Goal: Transaction & Acquisition: Purchase product/service

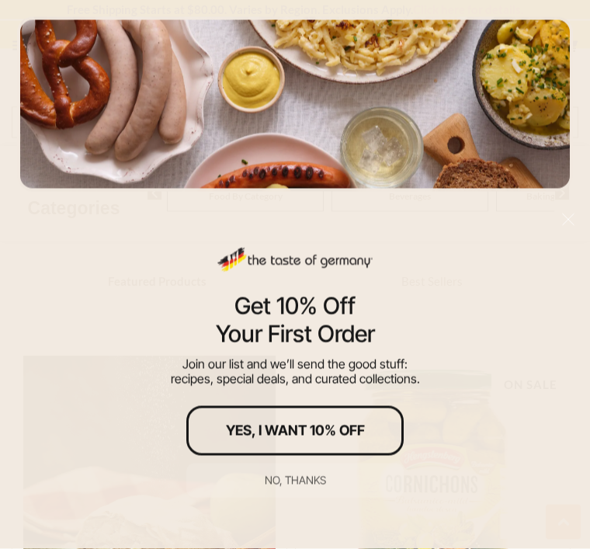
scroll to position [817, 0]
click at [304, 479] on div "No, thanks" at bounding box center [295, 480] width 61 height 11
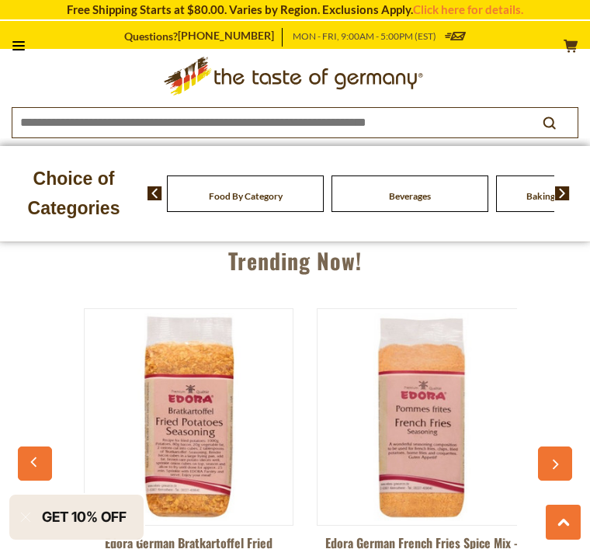
scroll to position [0, 0]
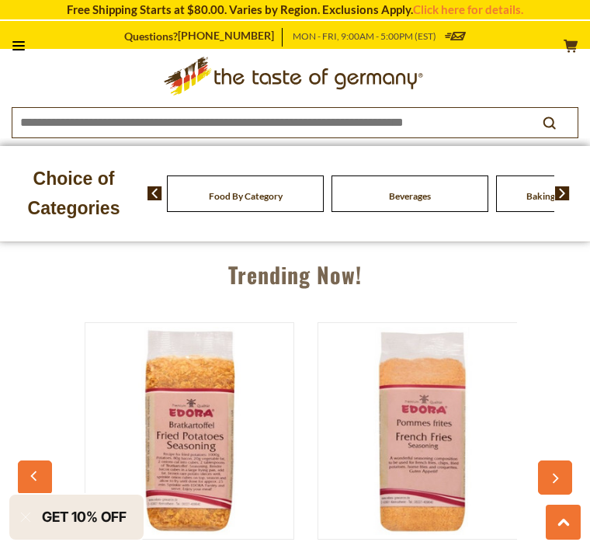
click at [550, 473] on icon "button" at bounding box center [555, 478] width 10 height 11
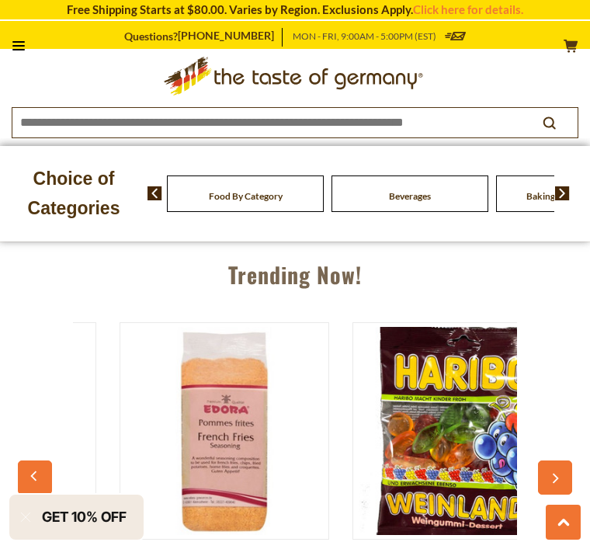
scroll to position [0, 233]
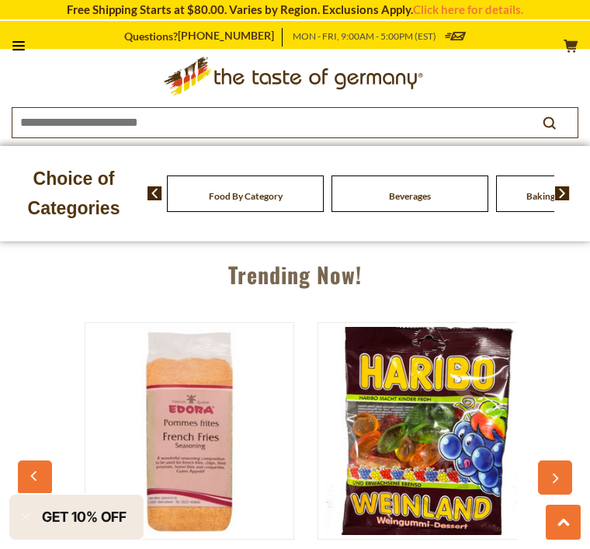
click at [561, 479] on button "button" at bounding box center [555, 477] width 34 height 34
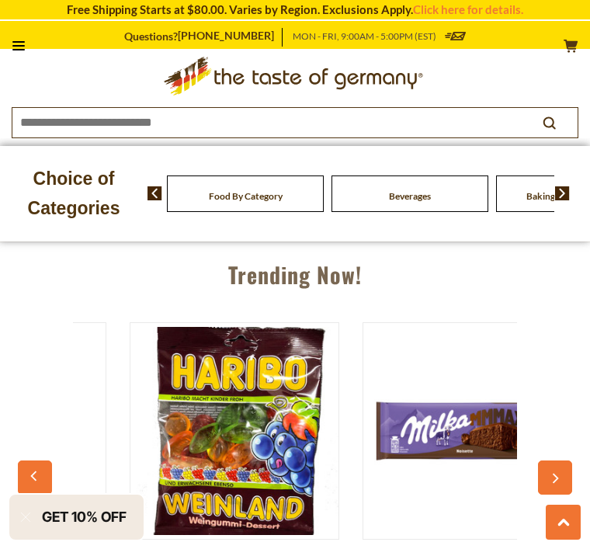
scroll to position [0, 466]
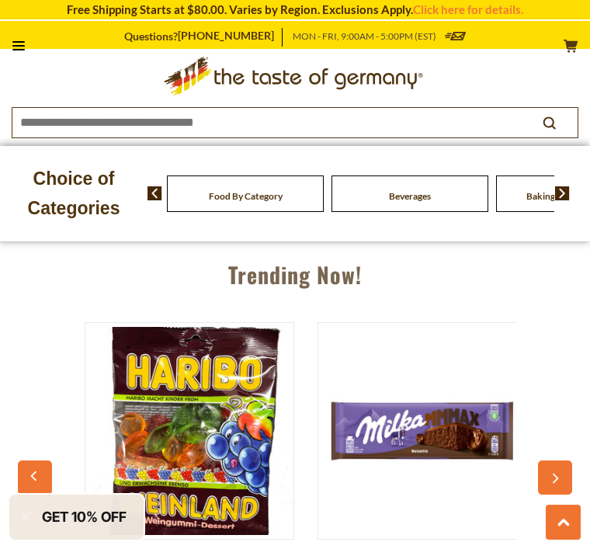
click at [561, 471] on button "button" at bounding box center [555, 477] width 34 height 34
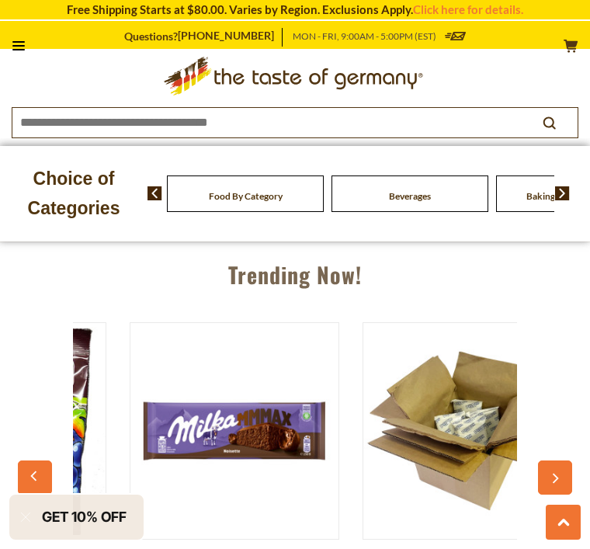
scroll to position [0, 699]
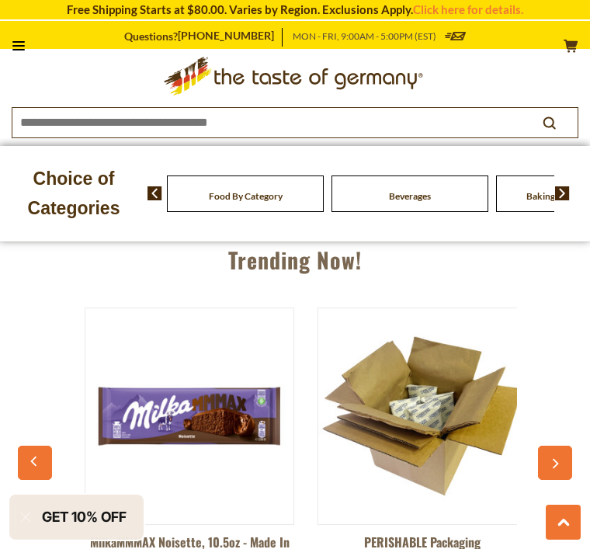
click at [566, 457] on button "button" at bounding box center [555, 463] width 34 height 34
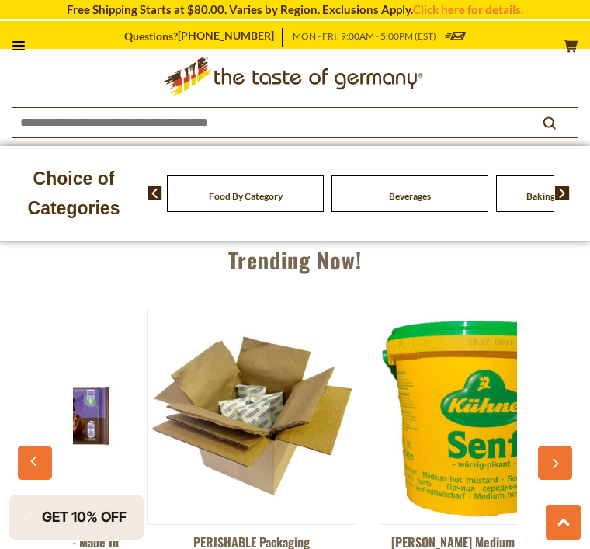
scroll to position [0, 932]
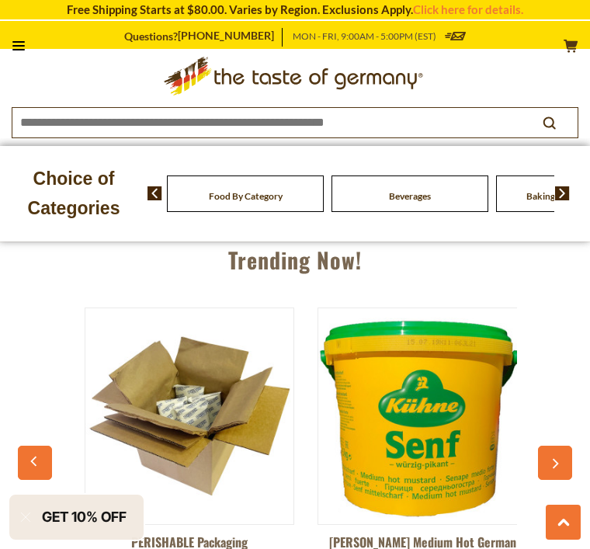
click at [564, 466] on button "button" at bounding box center [555, 463] width 34 height 34
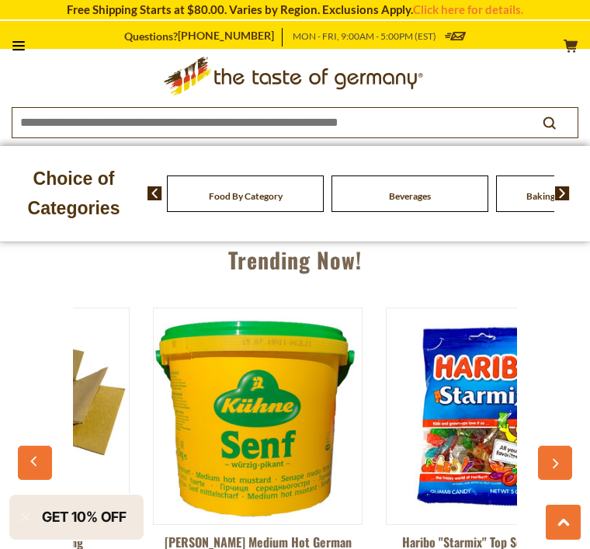
scroll to position [0, 1164]
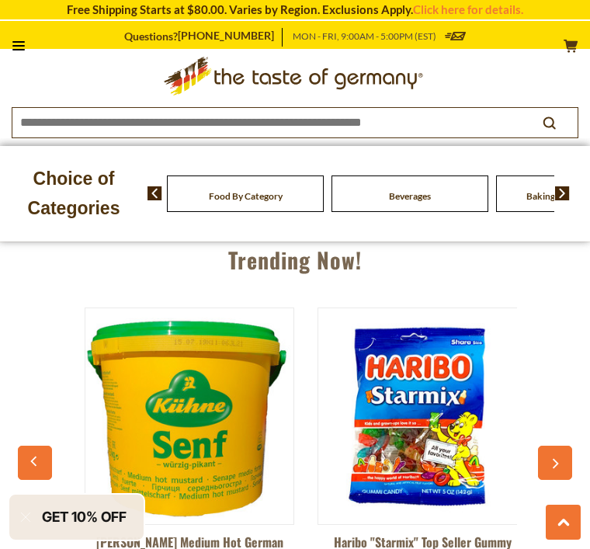
click at [559, 462] on icon "button" at bounding box center [555, 463] width 10 height 11
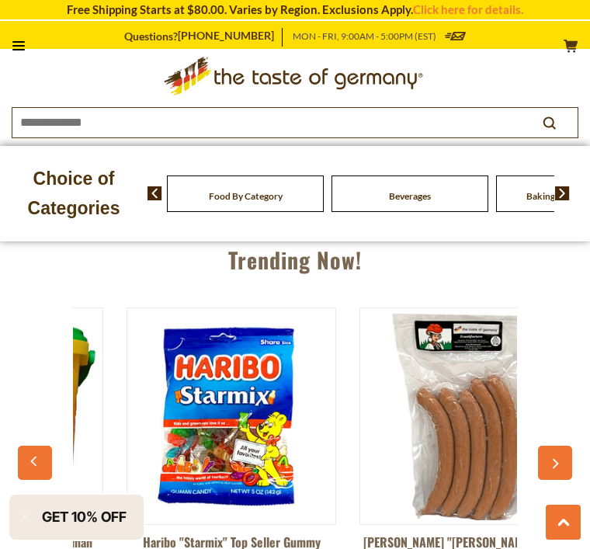
scroll to position [0, 1397]
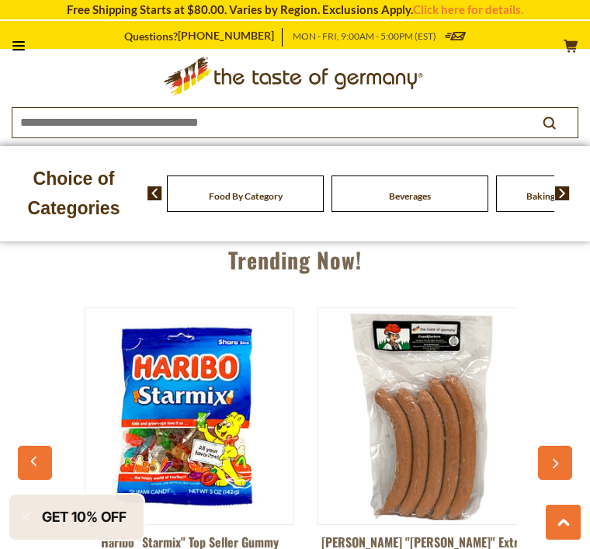
click at [554, 460] on icon "button" at bounding box center [555, 463] width 10 height 11
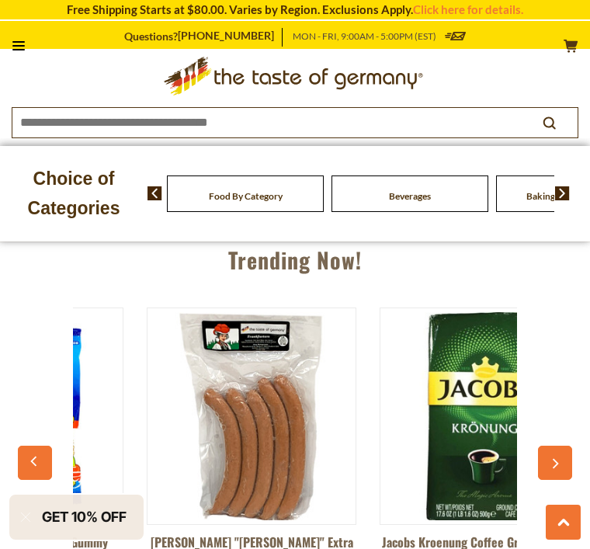
scroll to position [0, 1630]
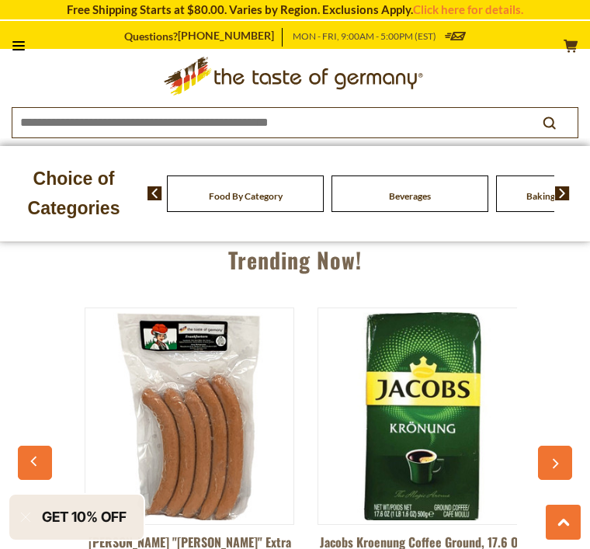
click at [550, 460] on icon "button" at bounding box center [555, 463] width 10 height 11
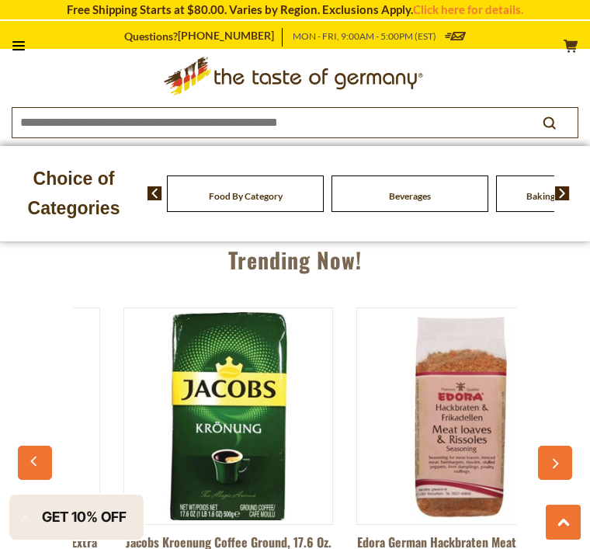
scroll to position [0, 1863]
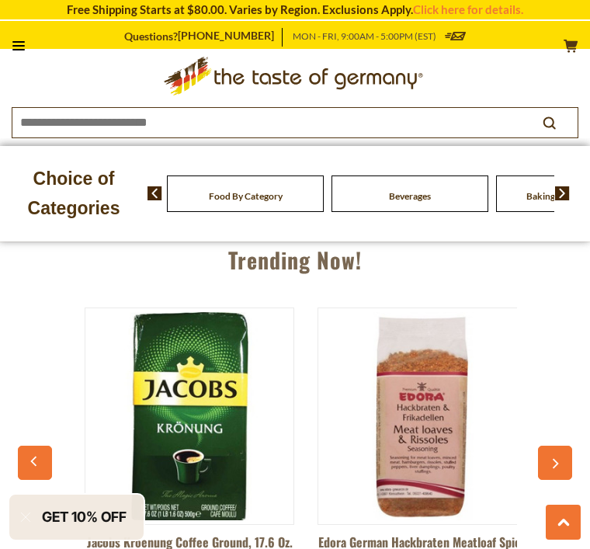
click at [552, 458] on icon "button" at bounding box center [555, 463] width 10 height 11
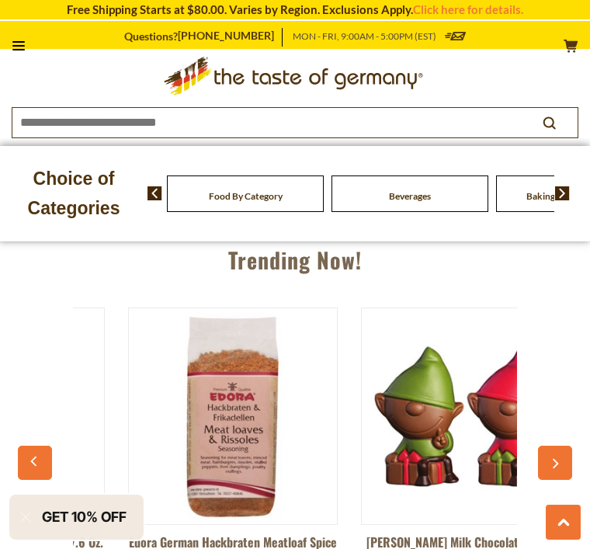
scroll to position [0, 2096]
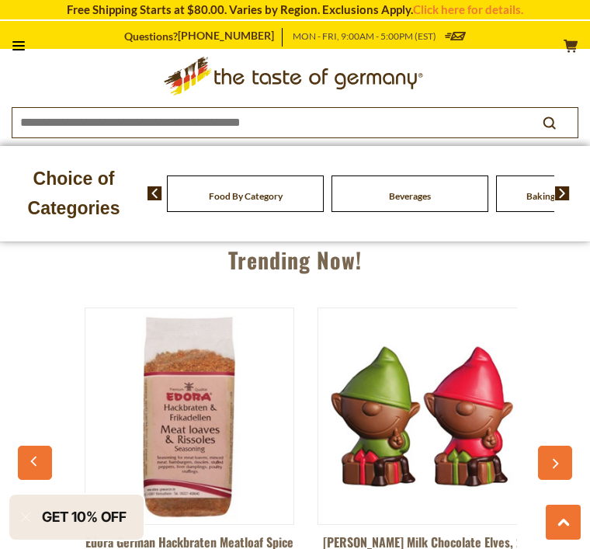
click at [550, 460] on icon "button" at bounding box center [555, 463] width 10 height 11
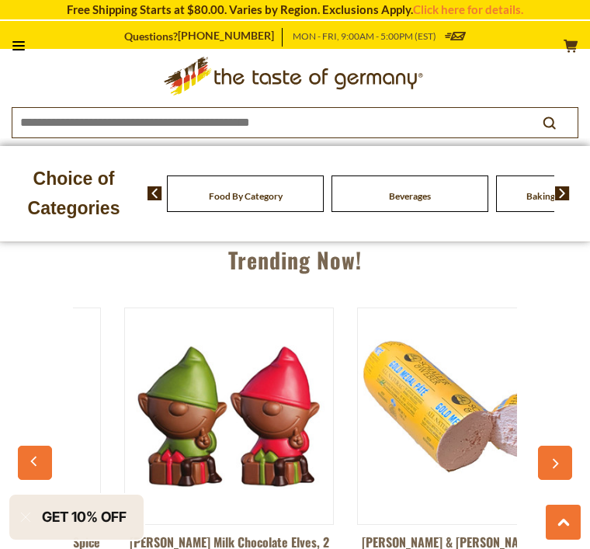
scroll to position [0, 2329]
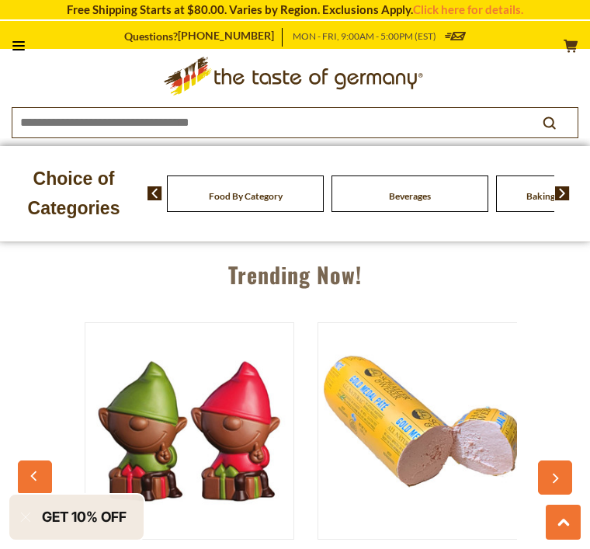
click at [561, 479] on button "button" at bounding box center [555, 477] width 34 height 34
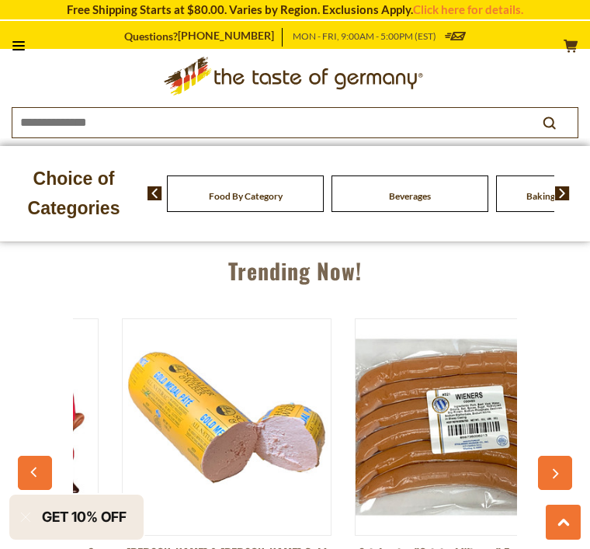
scroll to position [0, 2562]
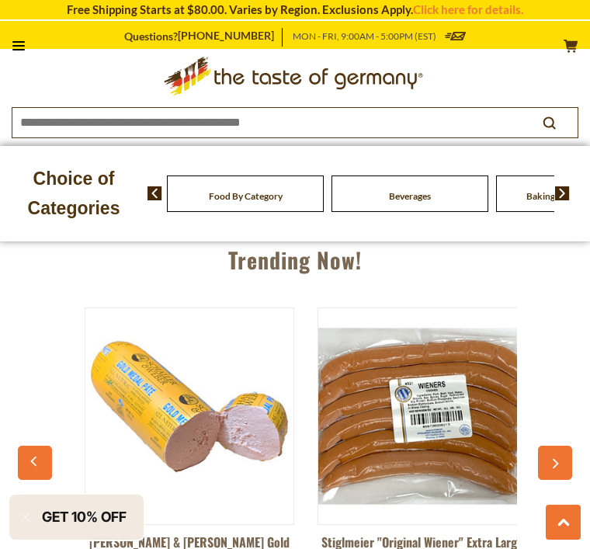
click at [554, 474] on button "button" at bounding box center [555, 463] width 34 height 34
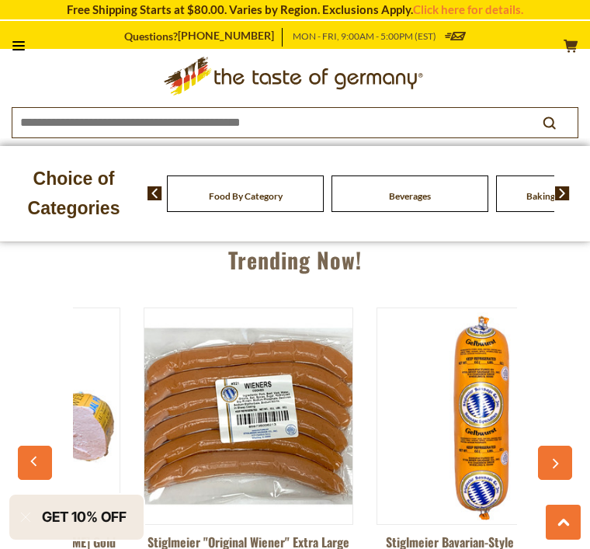
scroll to position [0, 2795]
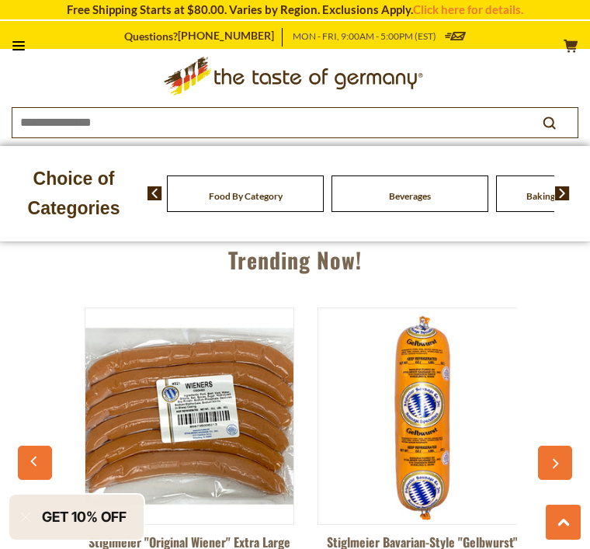
click at [555, 469] on button "button" at bounding box center [555, 463] width 34 height 34
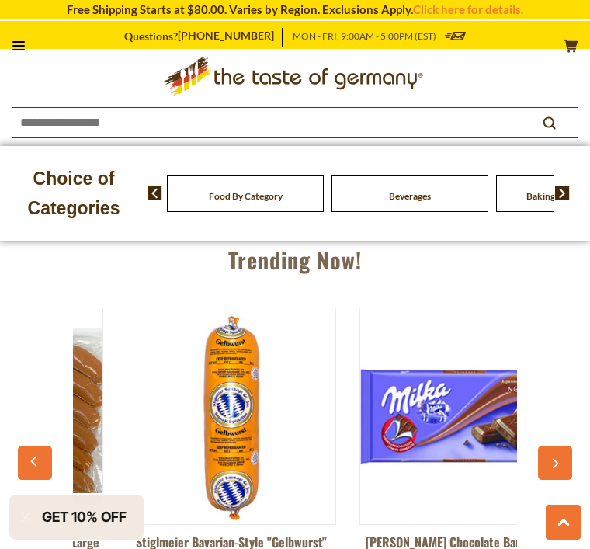
scroll to position [0, 3028]
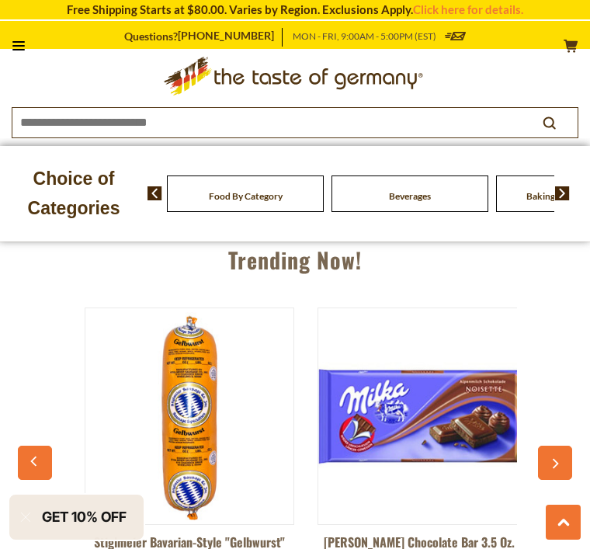
click at [554, 468] on button "button" at bounding box center [555, 463] width 34 height 34
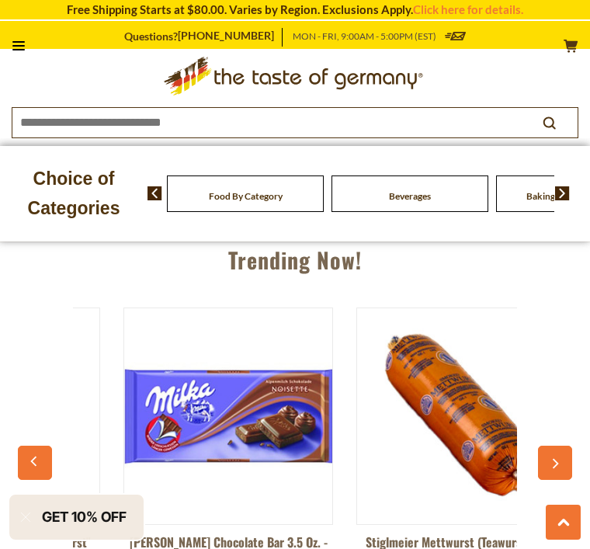
scroll to position [0, 3261]
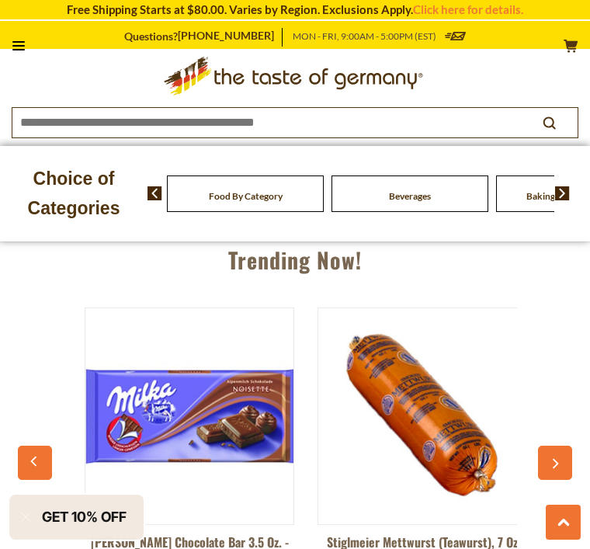
click at [550, 469] on button "button" at bounding box center [555, 463] width 34 height 34
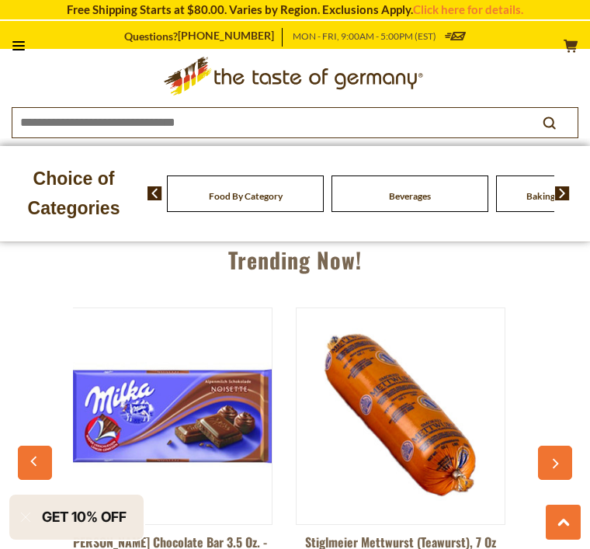
click at [559, 462] on icon "button" at bounding box center [555, 463] width 10 height 11
click at [553, 460] on icon "button" at bounding box center [555, 463] width 10 height 11
click at [554, 460] on icon "button" at bounding box center [555, 463] width 10 height 11
click at [561, 456] on button "button" at bounding box center [555, 463] width 34 height 34
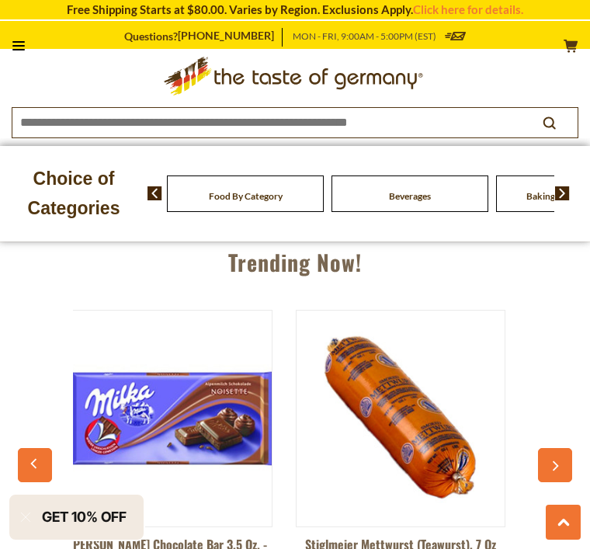
scroll to position [1438, 0]
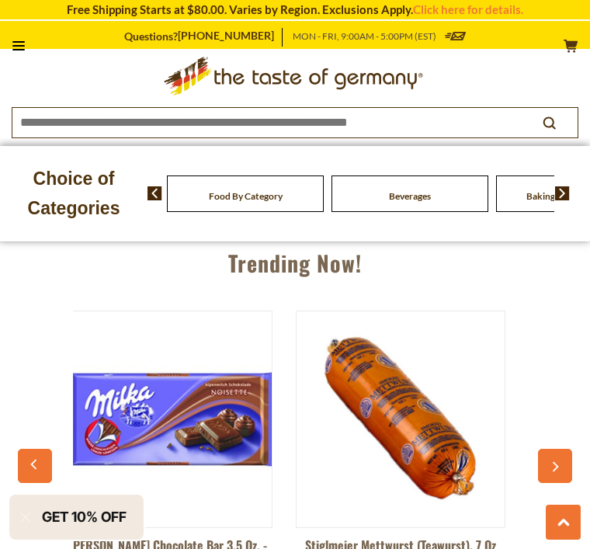
click at [554, 449] on button "button" at bounding box center [555, 466] width 34 height 34
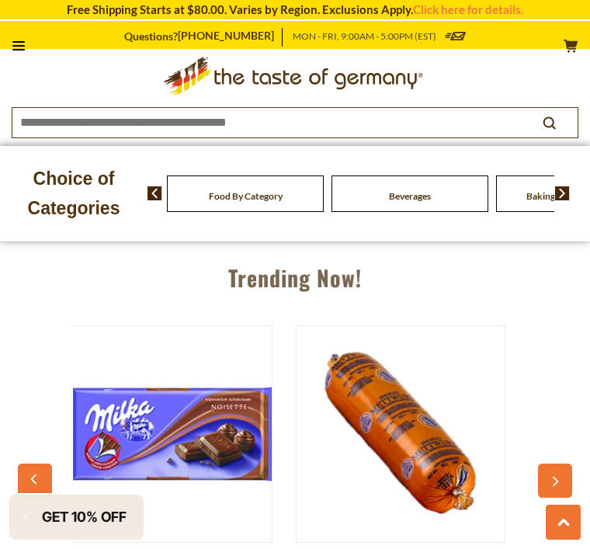
scroll to position [0, 3282]
click at [556, 484] on button "button" at bounding box center [555, 480] width 34 height 34
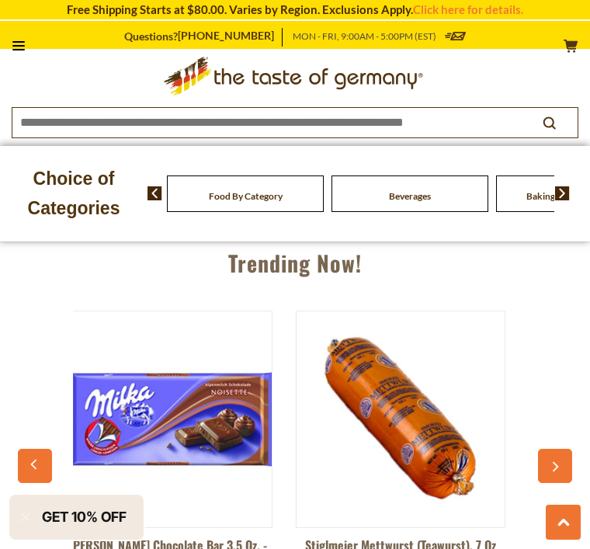
scroll to position [0, 0]
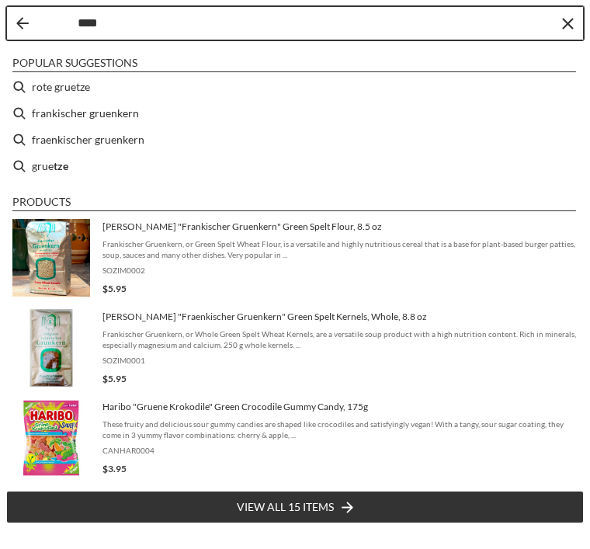
type input "*****"
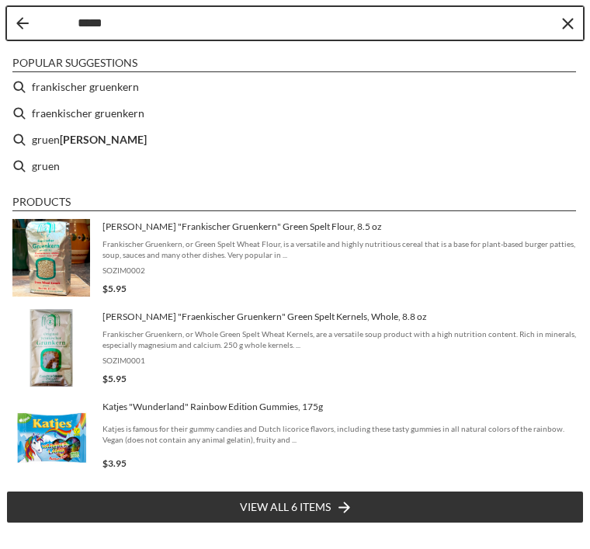
click at [129, 91] on li "frankischer gruenkern" at bounding box center [295, 87] width 578 height 26
type input "**********"
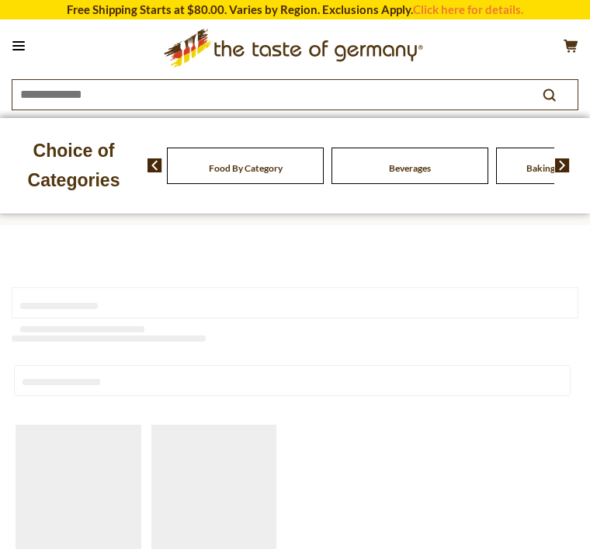
type input "**********"
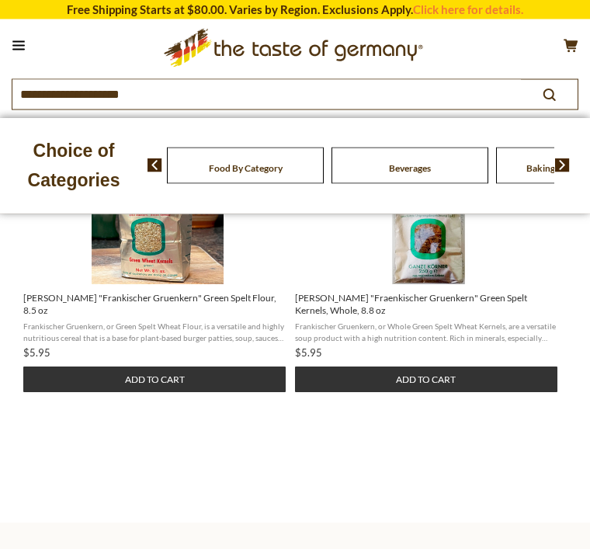
scroll to position [241, 0]
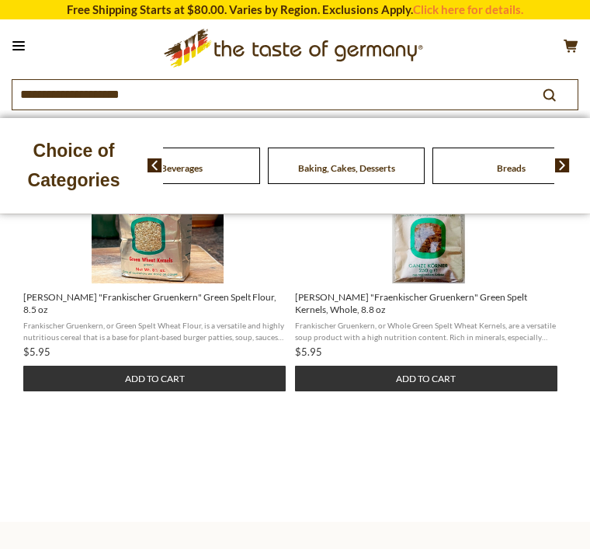
scroll to position [242, 0]
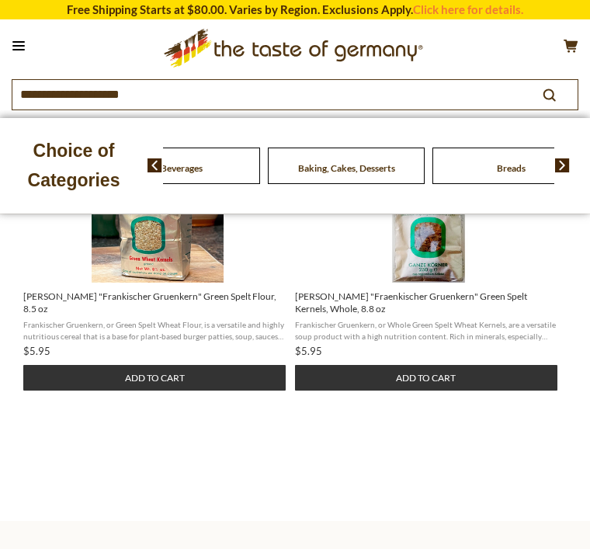
click at [338, 171] on span "Baking, Cakes, Desserts" at bounding box center [346, 168] width 97 height 12
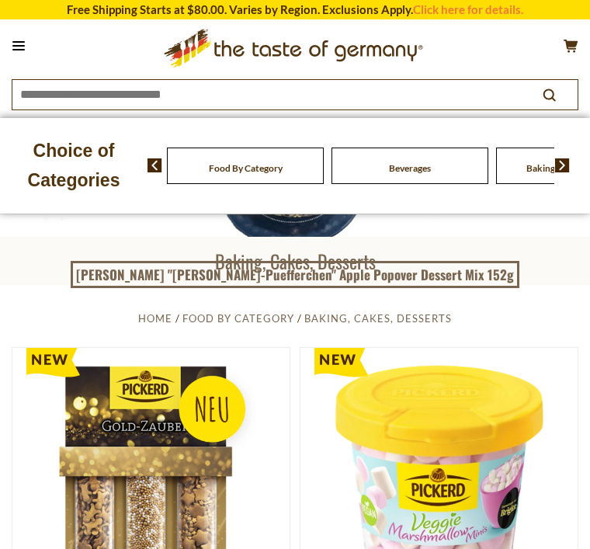
click at [565, 161] on img at bounding box center [562, 165] width 15 height 14
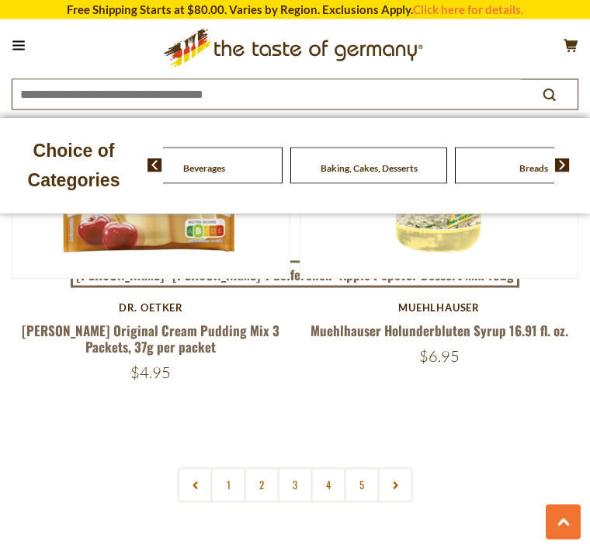
scroll to position [7546, 0]
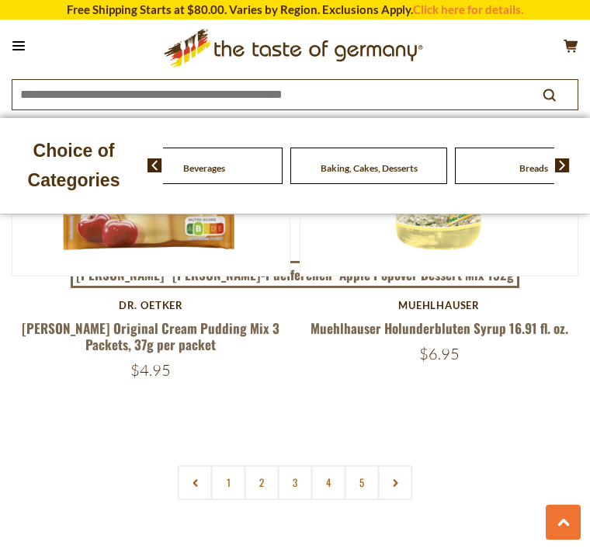
click at [391, 465] on link at bounding box center [395, 482] width 35 height 35
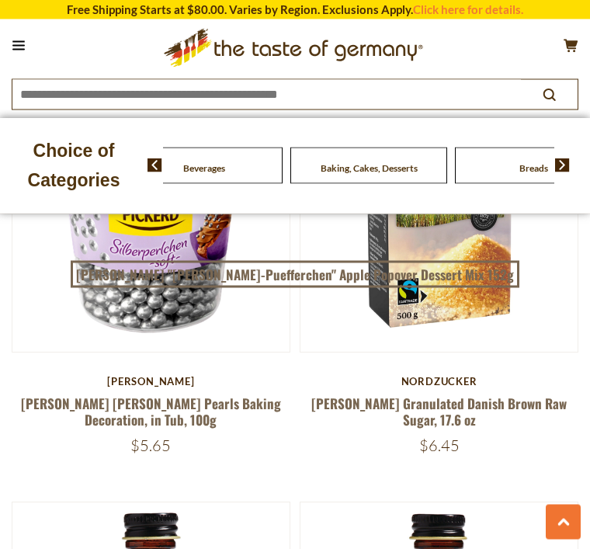
scroll to position [702, 0]
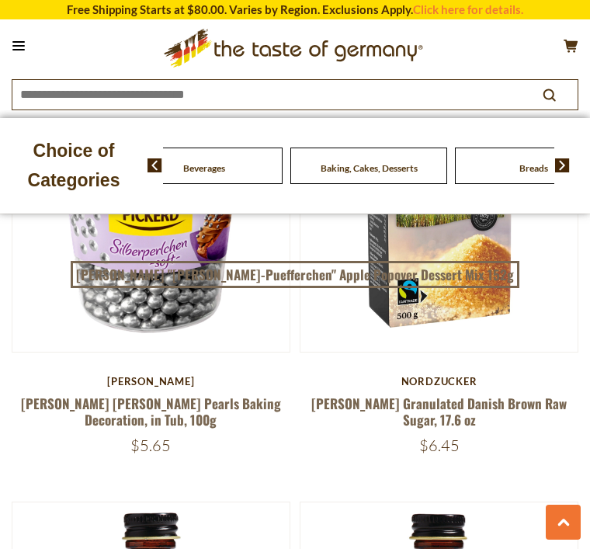
click at [552, 169] on span at bounding box center [556, 165] width 26 height 14
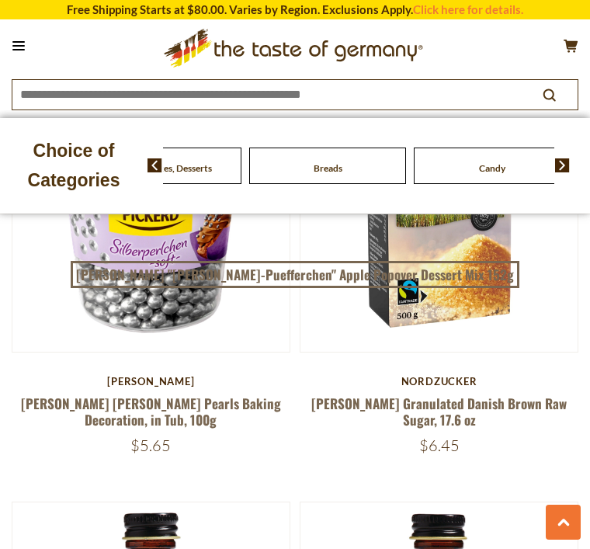
click at [567, 165] on img at bounding box center [562, 165] width 15 height 14
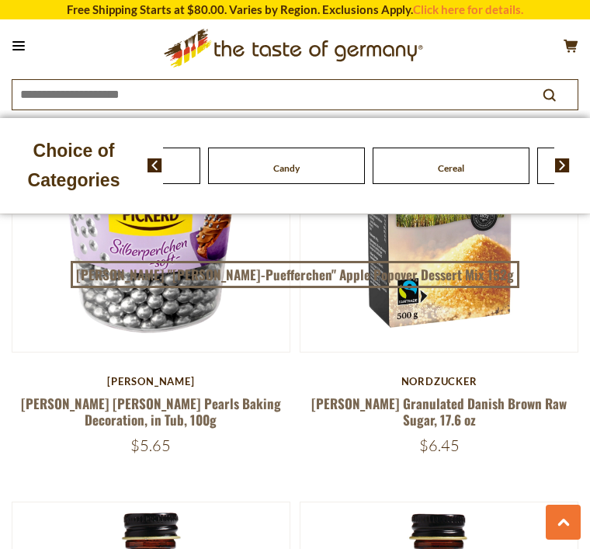
click at [570, 164] on img at bounding box center [562, 165] width 15 height 14
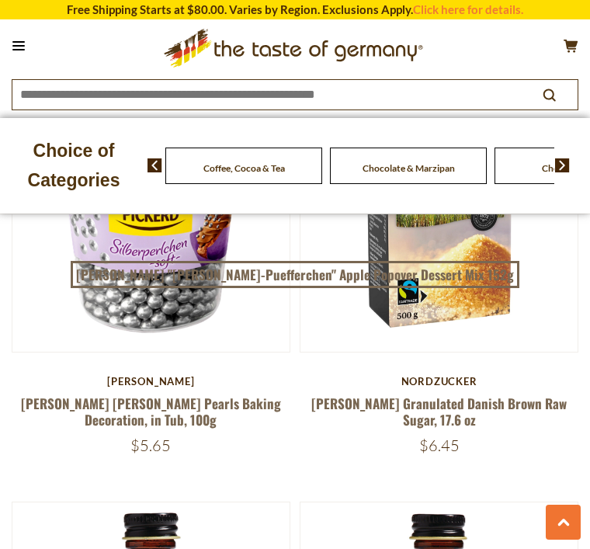
click at [285, 165] on span "Coffee, Cocoa & Tea" at bounding box center [244, 168] width 82 height 12
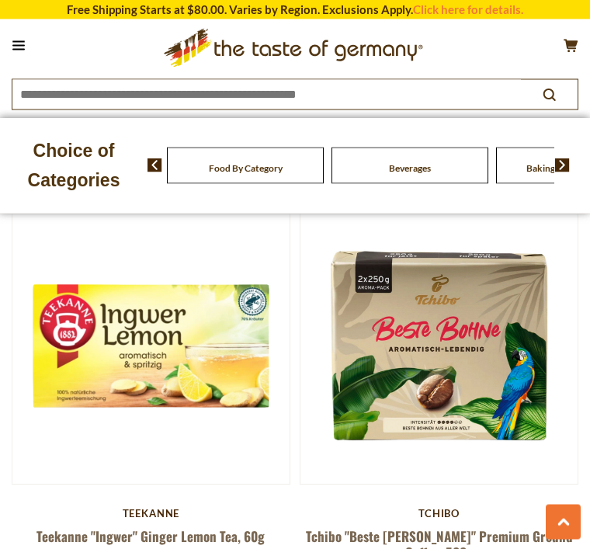
scroll to position [1015, 0]
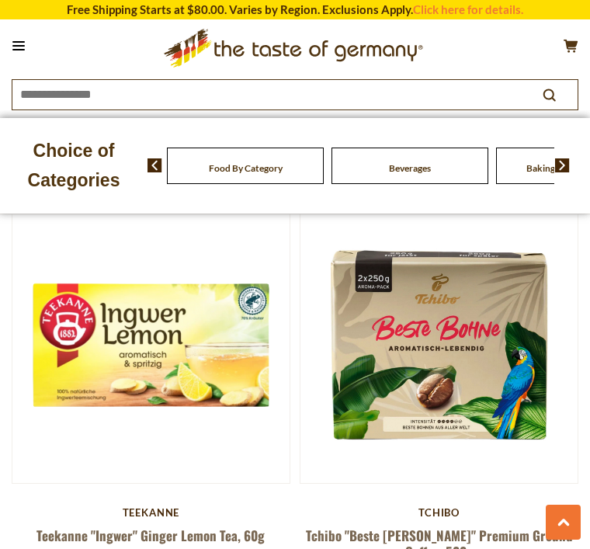
click at [143, 177] on p "Choice of Categories" at bounding box center [74, 166] width 148 height 60
click at [147, 170] on span at bounding box center [149, 165] width 26 height 14
click at [153, 163] on img at bounding box center [155, 165] width 15 height 14
click at [146, 170] on span at bounding box center [149, 165] width 26 height 14
click at [557, 166] on img at bounding box center [562, 165] width 15 height 14
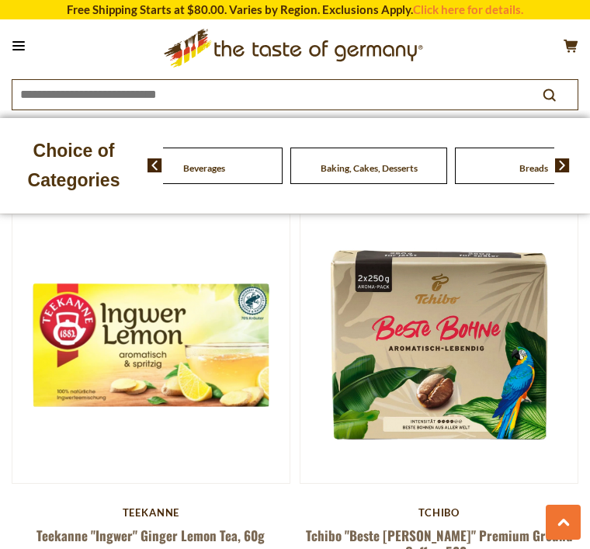
click at [579, 160] on div "Food By Category [GEOGRAPHIC_DATA] Baking, Cakes, Desserts Breads Candy Cereal …" at bounding box center [369, 165] width 443 height 37
click at [569, 158] on img at bounding box center [562, 165] width 15 height 14
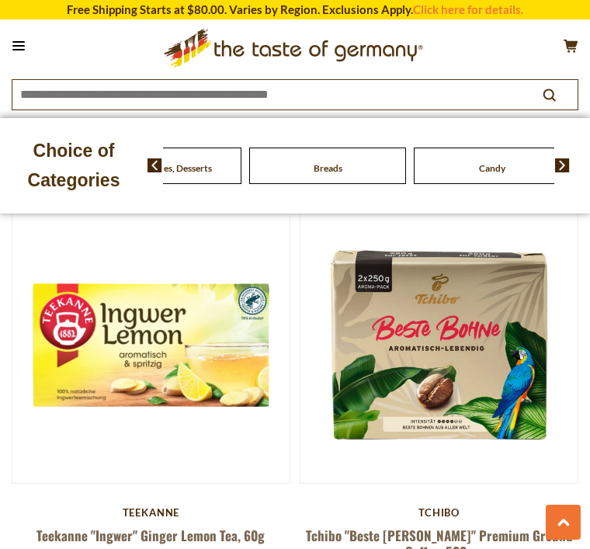
click at [563, 166] on img at bounding box center [562, 165] width 15 height 14
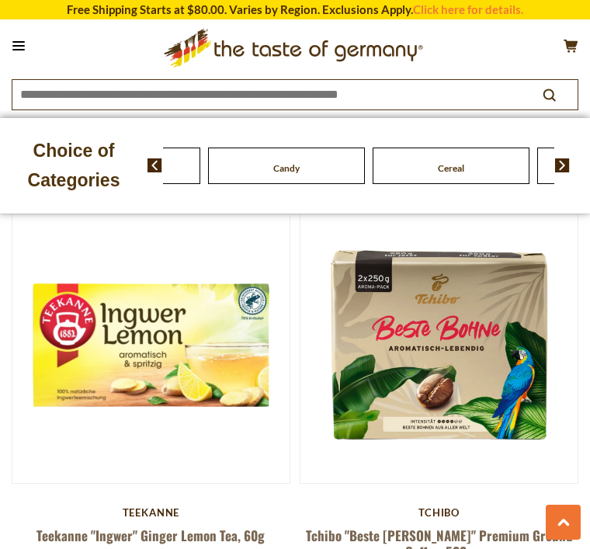
click at [562, 168] on img at bounding box center [562, 165] width 15 height 14
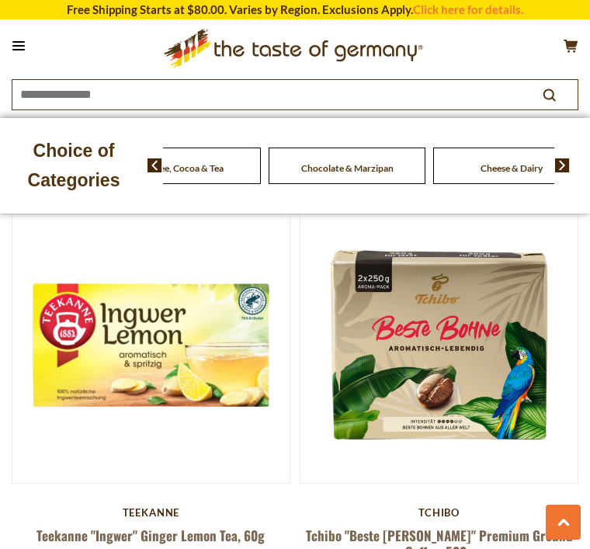
click at [224, 172] on span "Coffee, Cocoa & Tea" at bounding box center [183, 168] width 82 height 12
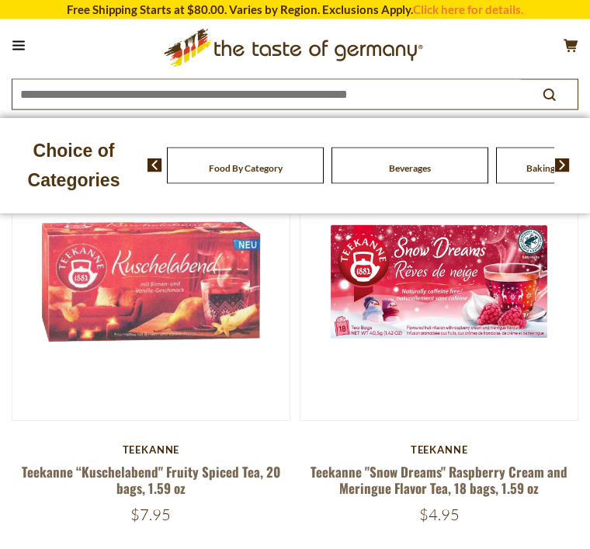
scroll to position [205, 0]
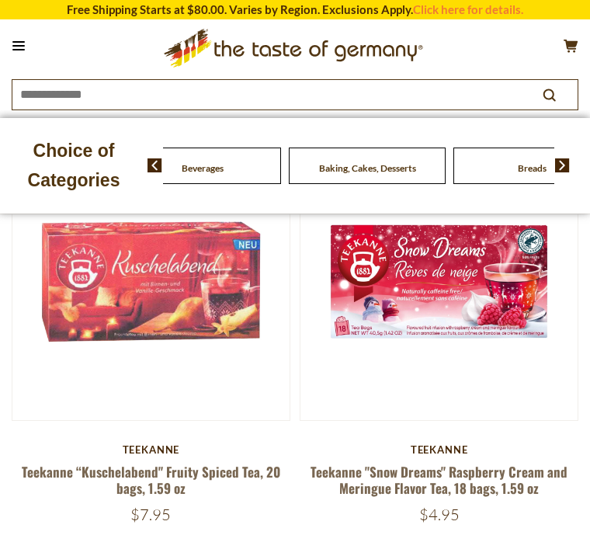
click at [116, 166] on div "Beverages" at bounding box center [38, 166] width 157 height 36
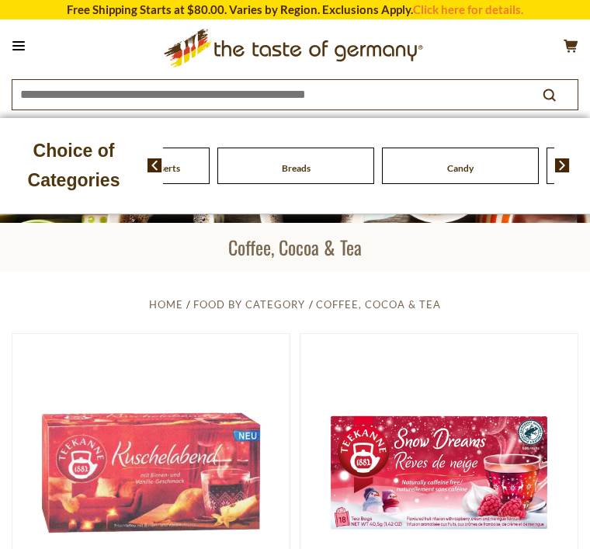
scroll to position [0, 0]
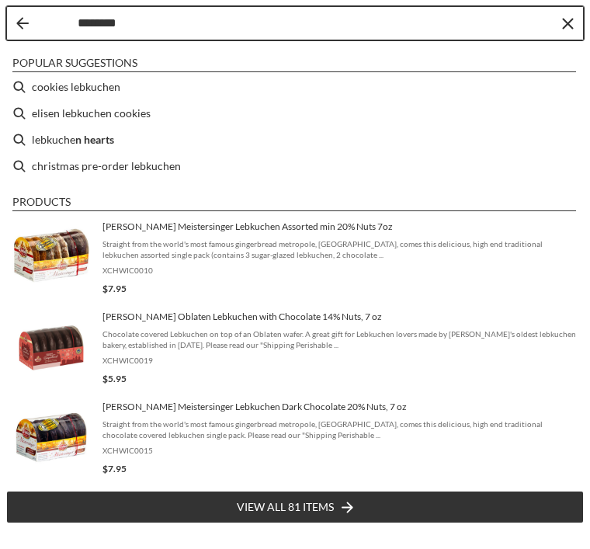
type input "*********"
click at [143, 113] on li "elisen lebkuchen cookies" at bounding box center [295, 113] width 578 height 26
type input "**********"
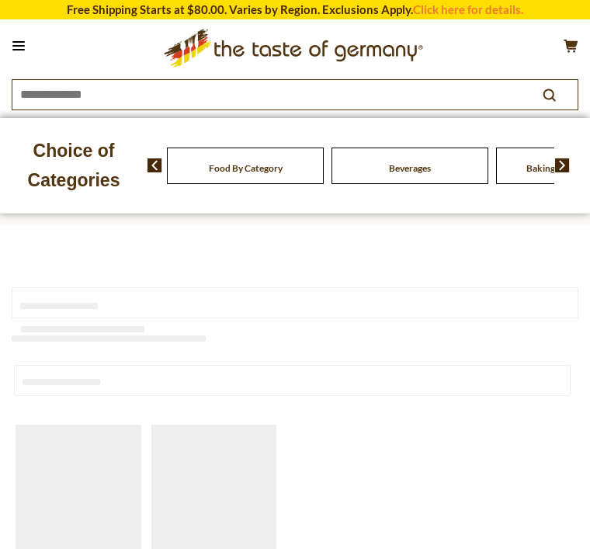
type input "**********"
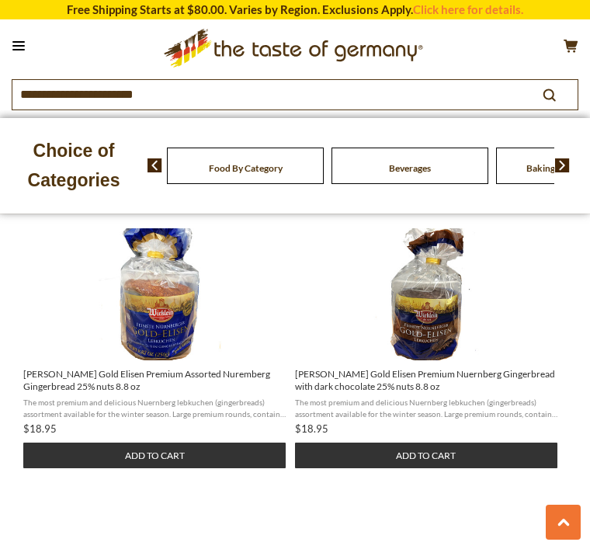
scroll to position [1200, 0]
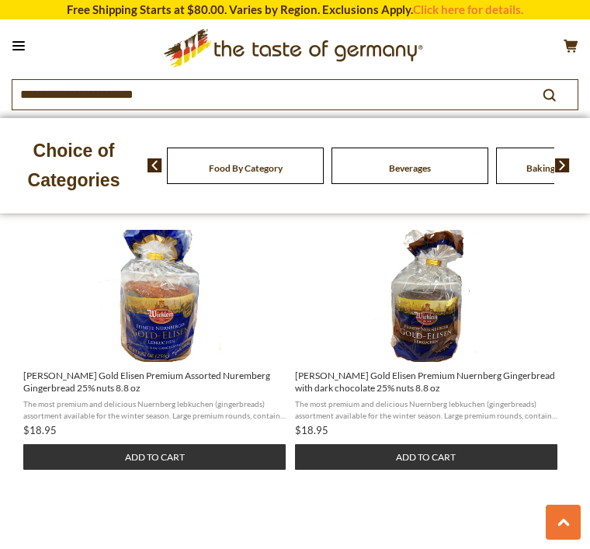
click at [404, 460] on button "Add to cart" at bounding box center [426, 457] width 262 height 26
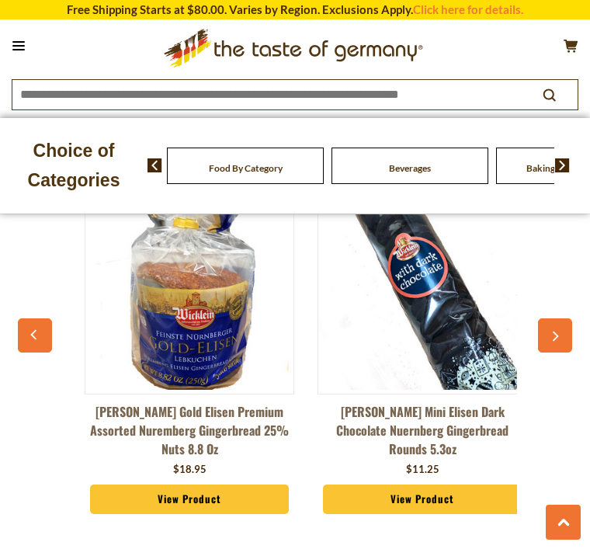
click at [346, 530] on div "[PERSON_NAME] Mini Elisen Dark Chocolate Nuernberg Gingerbread Rounds 5.3oz $11…" at bounding box center [422, 350] width 233 height 384
click at [548, 328] on button "button" at bounding box center [555, 335] width 34 height 34
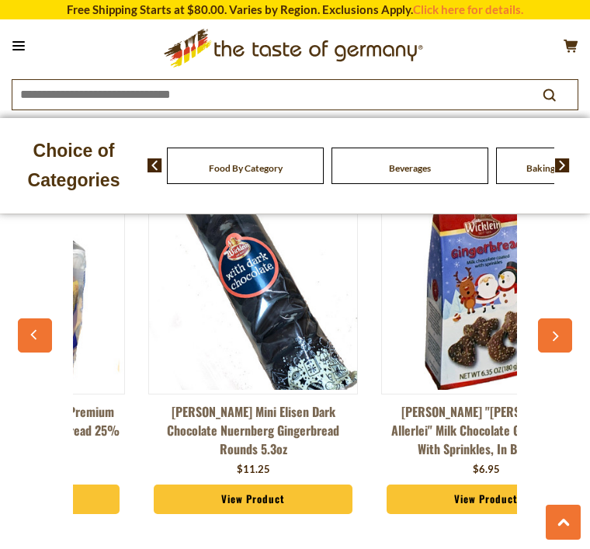
scroll to position [0, 233]
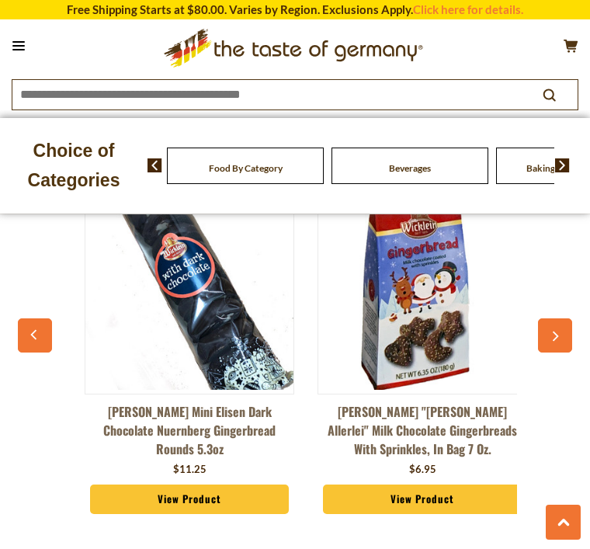
click at [551, 337] on icon "button" at bounding box center [555, 336] width 10 height 11
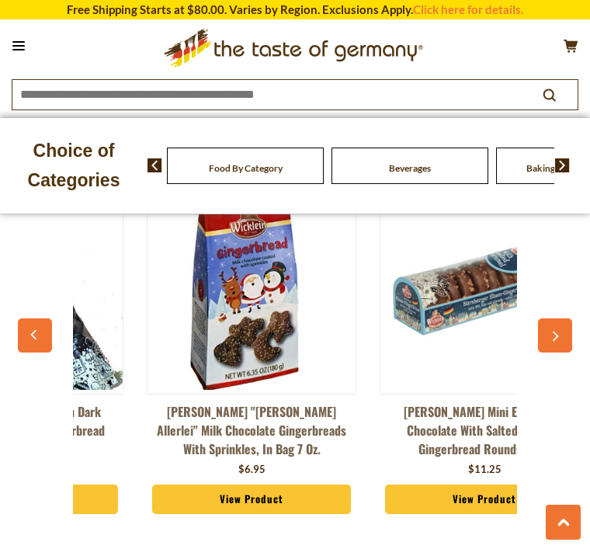
scroll to position [0, 466]
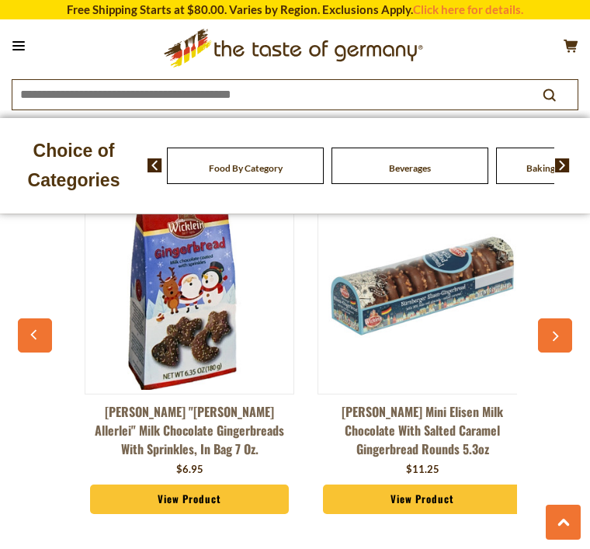
click at [561, 540] on button at bounding box center [563, 522] width 35 height 35
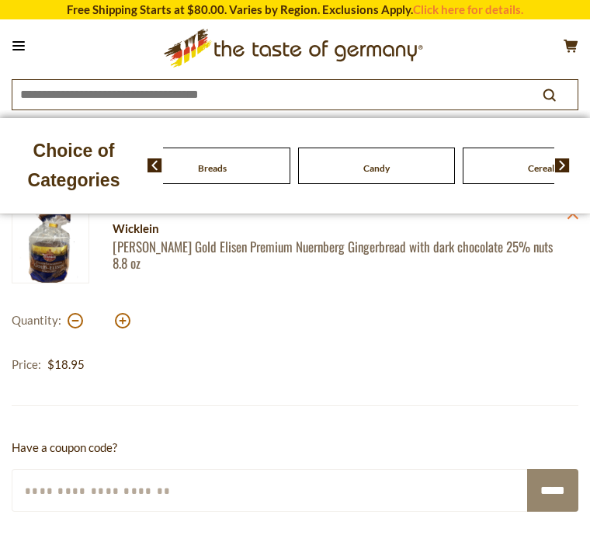
click at [562, 170] on img at bounding box center [562, 165] width 15 height 14
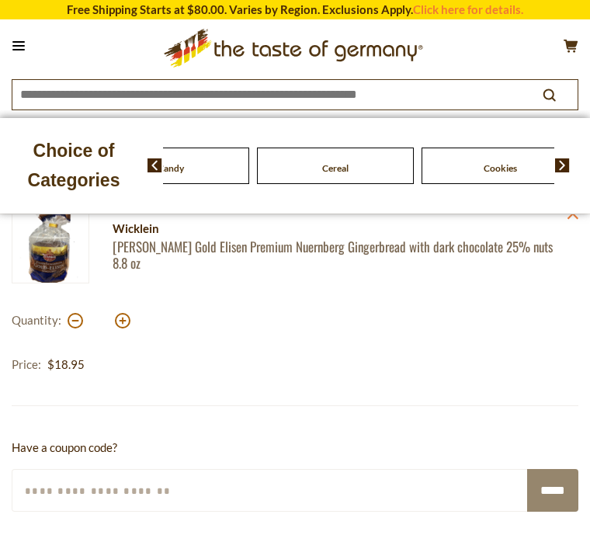
click at [570, 170] on img at bounding box center [562, 165] width 15 height 14
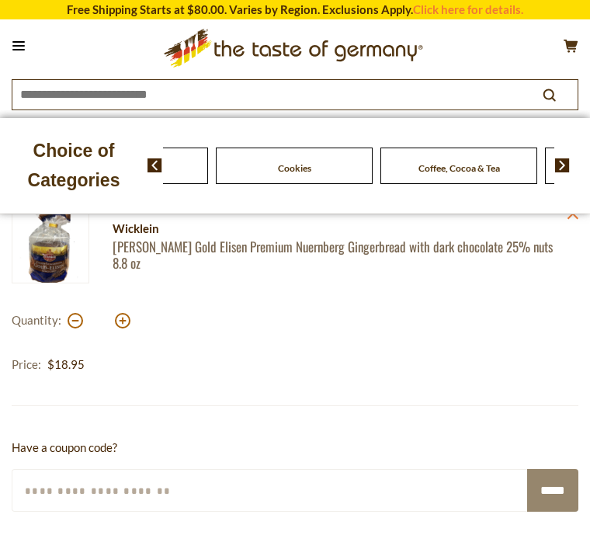
click at [576, 165] on div "Food By Category [GEOGRAPHIC_DATA] Baking, Cakes, Desserts Breads Candy Cereal …" at bounding box center [369, 165] width 443 height 37
click at [564, 166] on img at bounding box center [562, 165] width 15 height 14
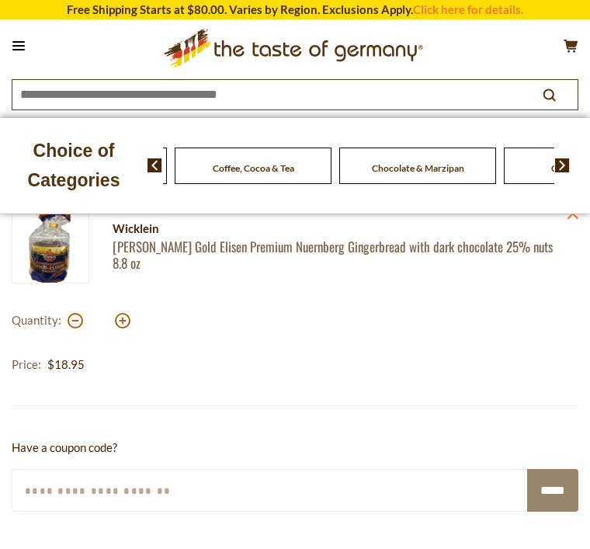
click at [554, 171] on span at bounding box center [556, 165] width 26 height 14
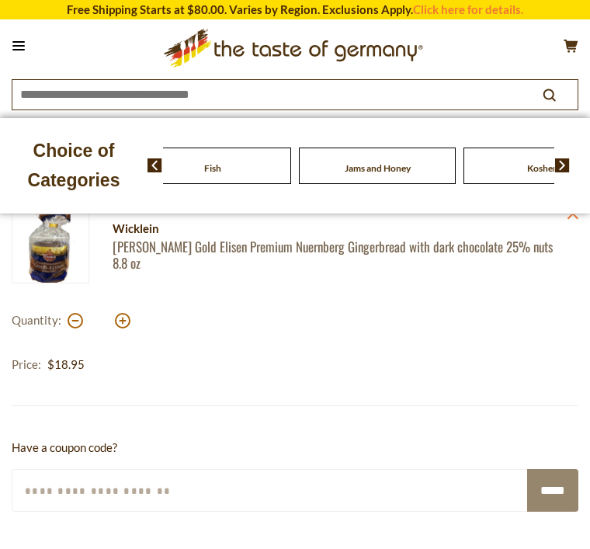
click at [147, 169] on span at bounding box center [149, 165] width 26 height 14
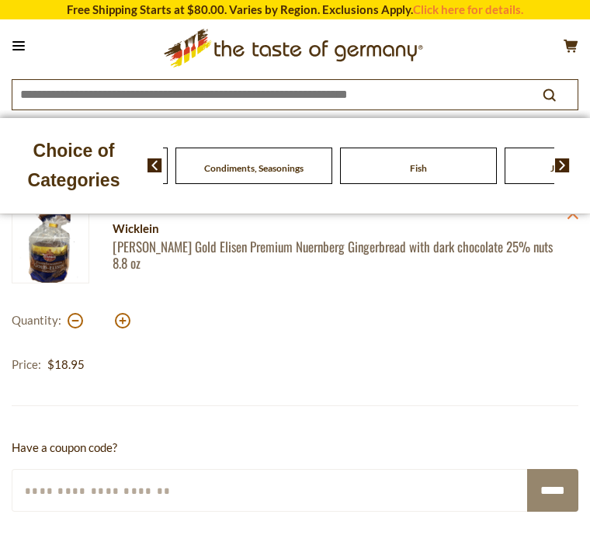
click at [240, 168] on div "Food By Category [GEOGRAPHIC_DATA] Baking, Cakes, Desserts Breads Candy Cereal …" at bounding box center [89, 166] width 3127 height 36
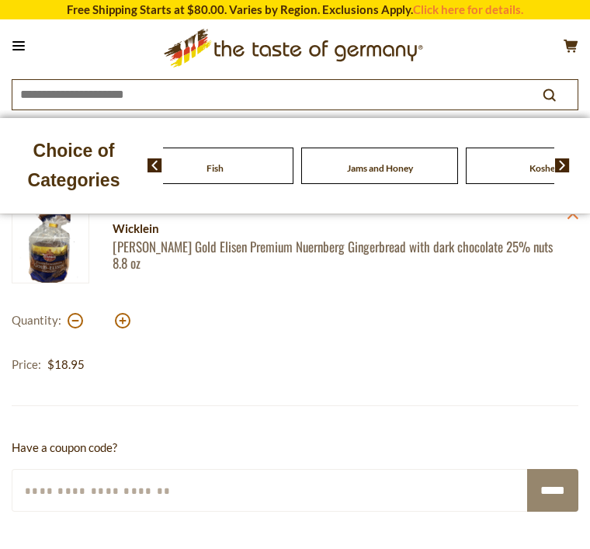
click at [152, 161] on img at bounding box center [155, 165] width 15 height 14
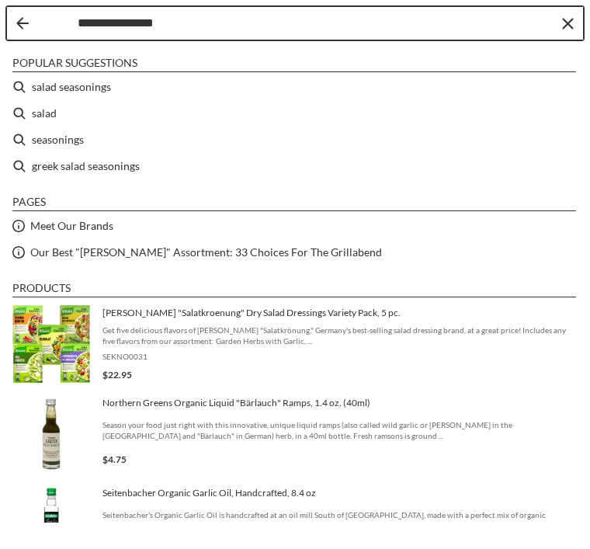
scroll to position [0, 236]
type input "**********"
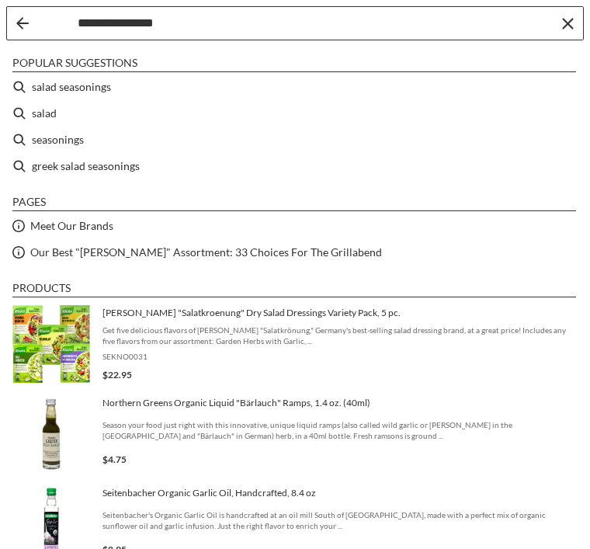
scroll to position [0, 0]
